Goal: Task Accomplishment & Management: Manage account settings

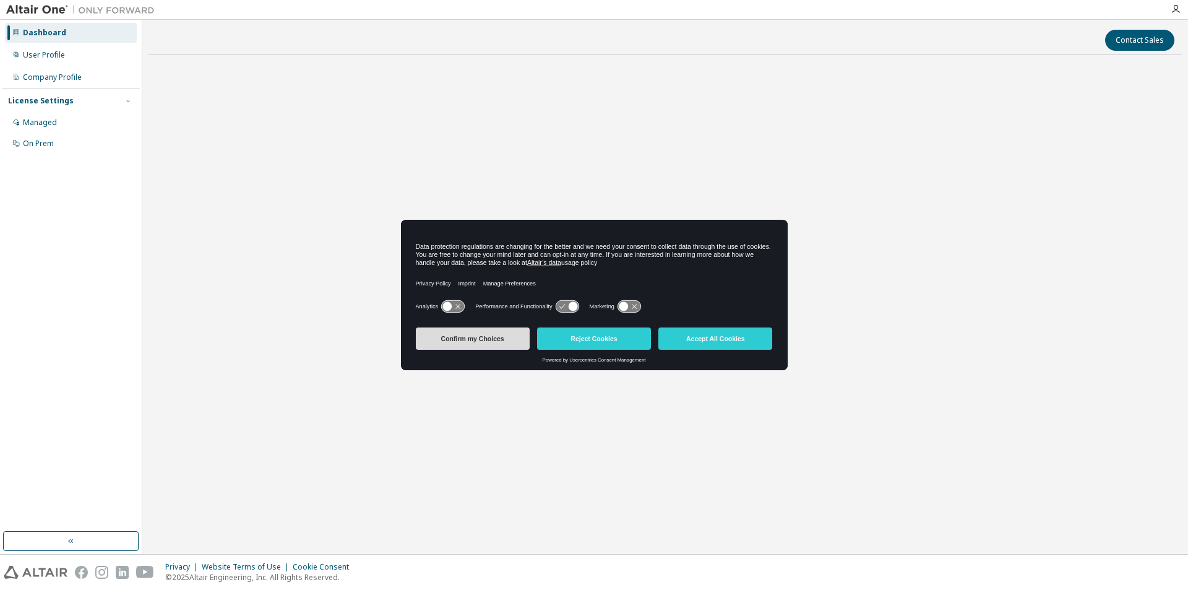
click at [479, 341] on button "Confirm my Choices" at bounding box center [473, 338] width 114 height 22
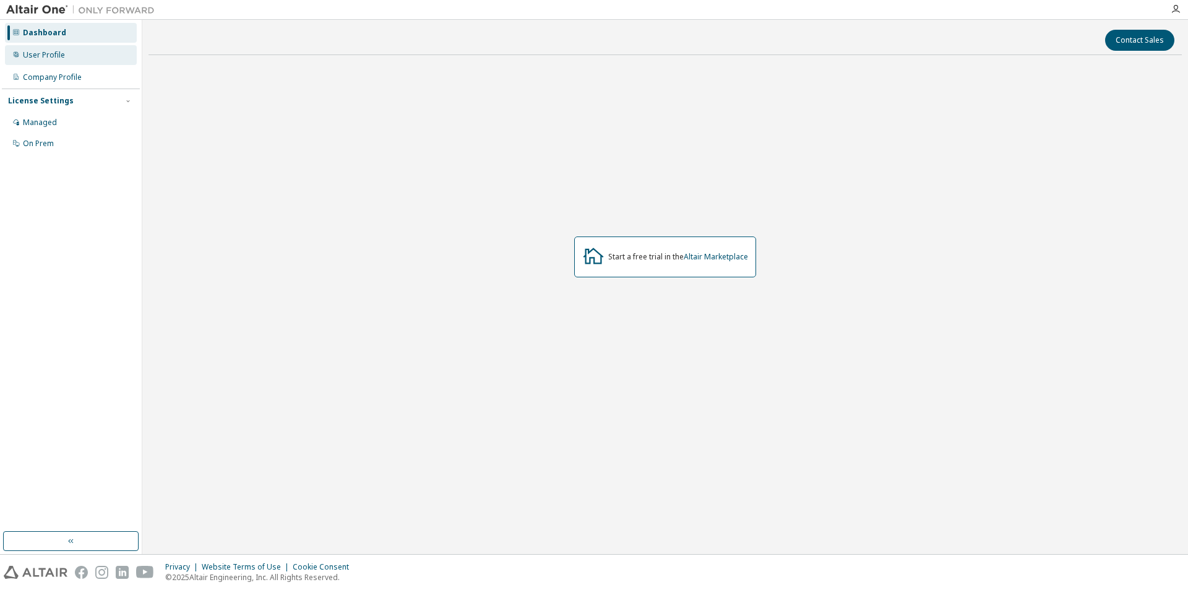
click at [71, 61] on div "User Profile" at bounding box center [71, 55] width 132 height 20
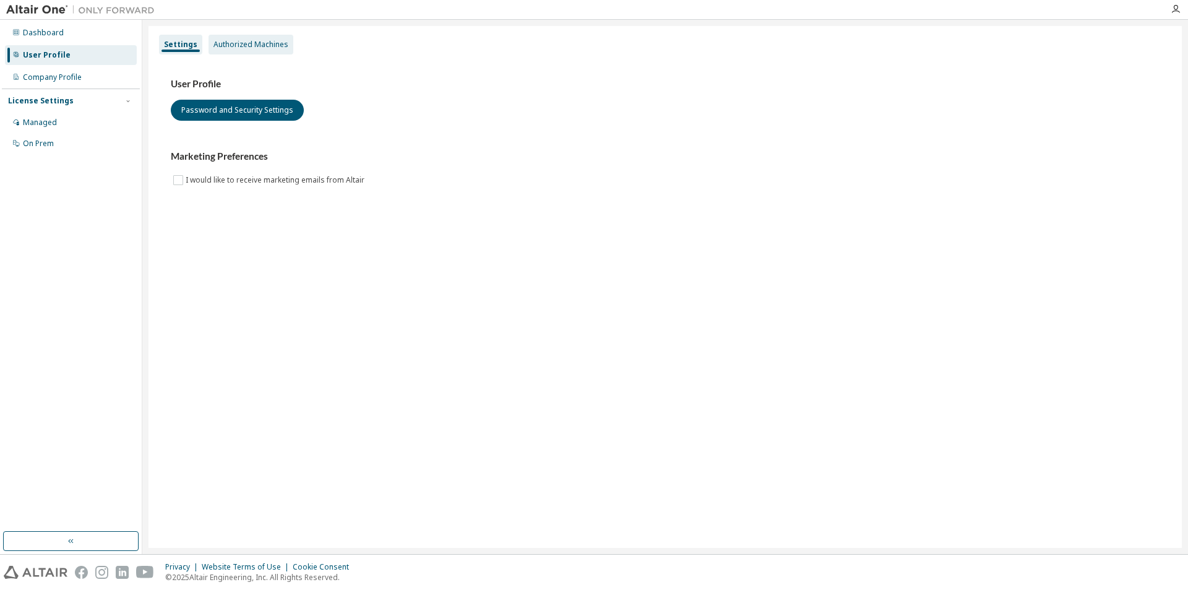
click at [221, 37] on div "Authorized Machines" at bounding box center [250, 45] width 85 height 20
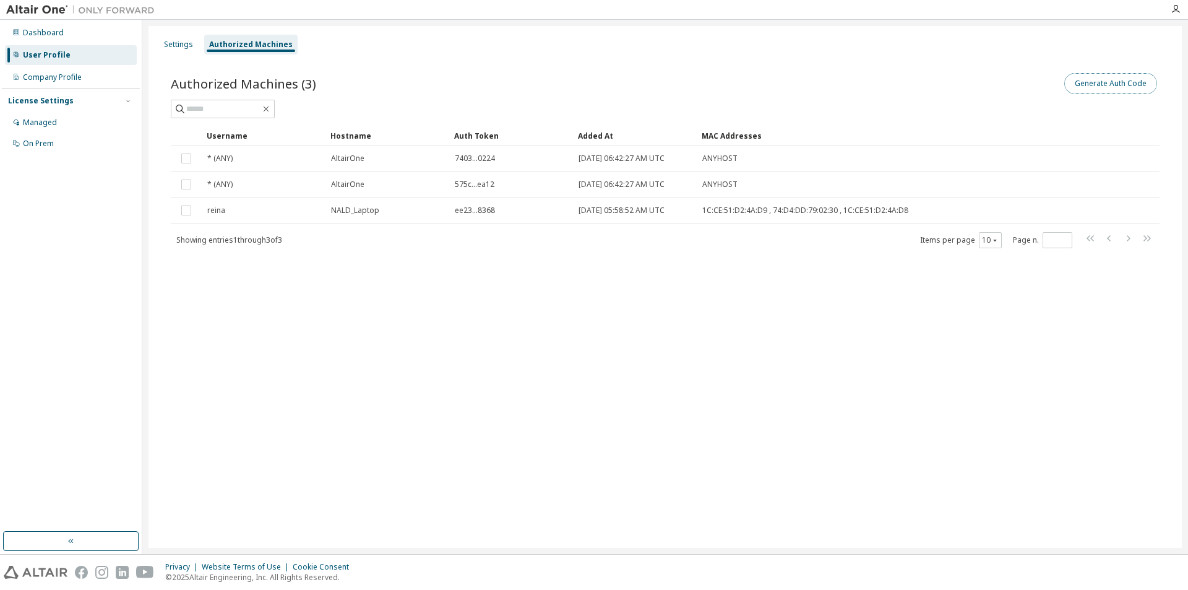
click at [1086, 90] on button "Generate Auth Code" at bounding box center [1110, 83] width 93 height 21
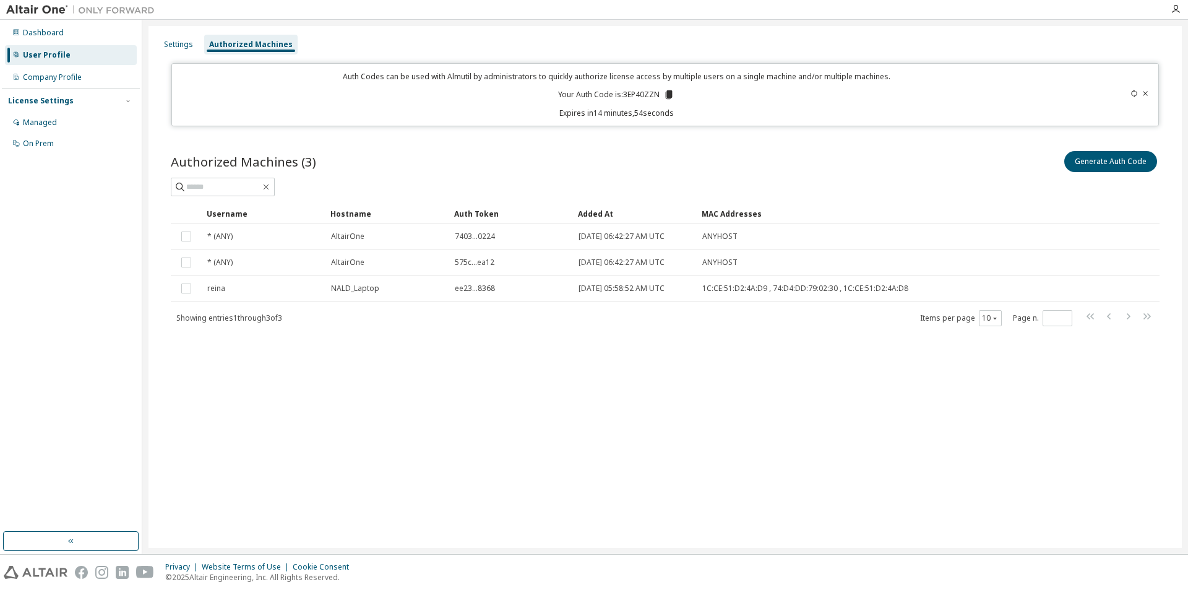
click at [1146, 91] on icon at bounding box center [1144, 93] width 7 height 7
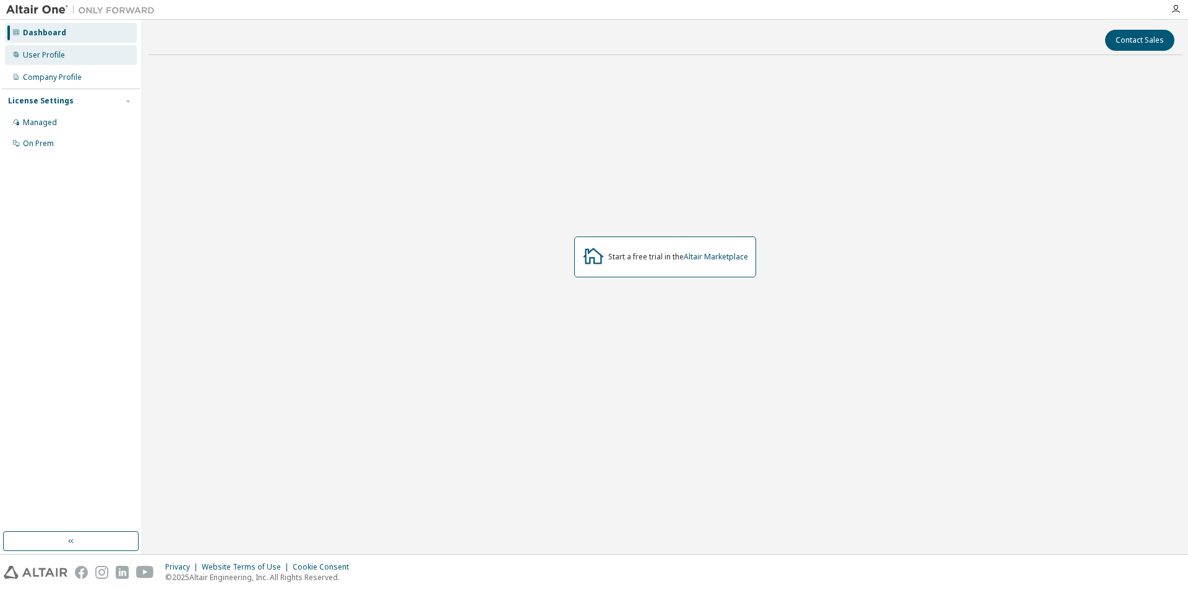
click at [54, 60] on div "User Profile" at bounding box center [71, 55] width 132 height 20
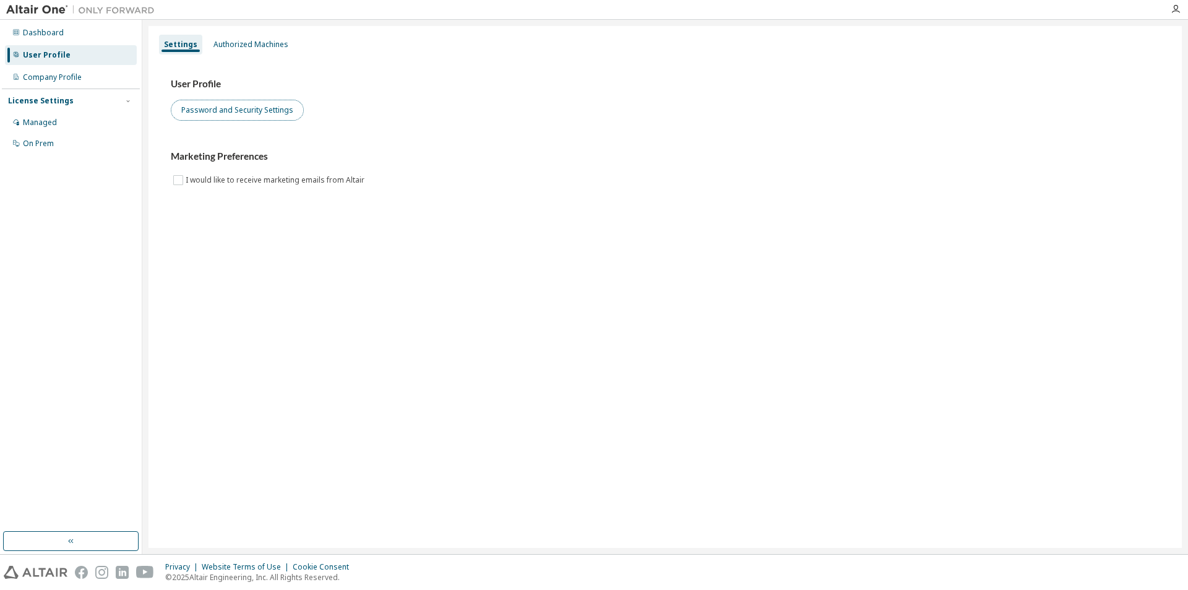
click at [213, 105] on button "Password and Security Settings" at bounding box center [237, 110] width 133 height 21
